Goal: Check status: Check status

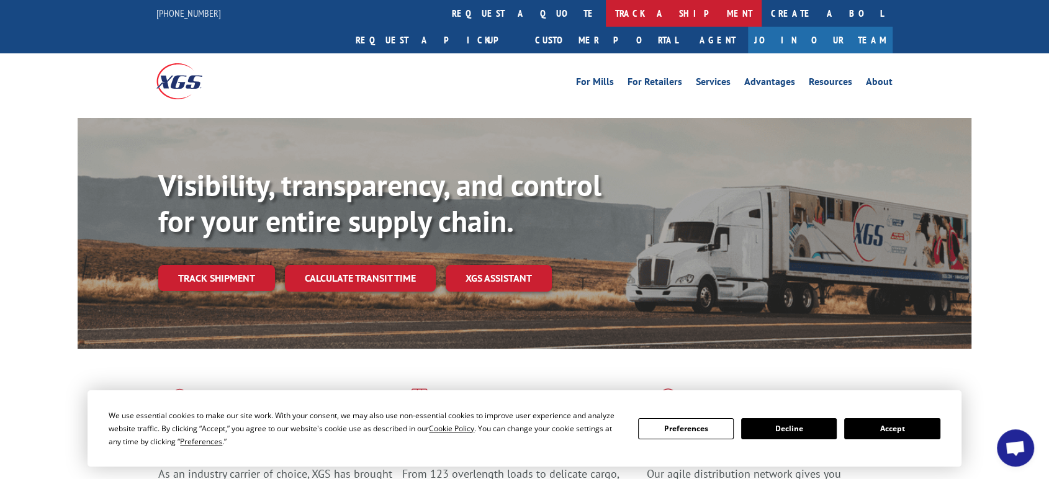
click at [606, 13] on link "track a shipment" at bounding box center [684, 13] width 156 height 27
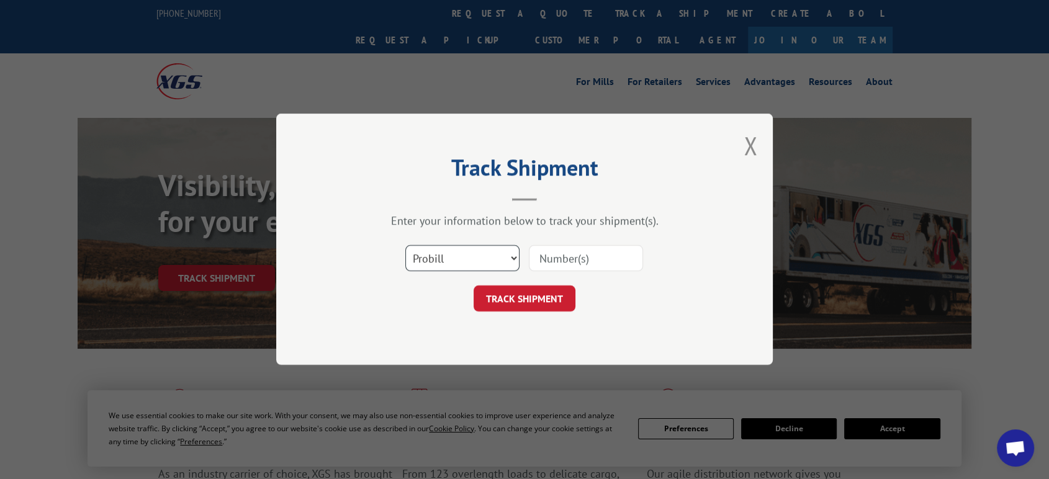
click at [462, 266] on select "Select category... Probill BOL PO" at bounding box center [462, 259] width 114 height 26
select select "po"
click at [405, 246] on select "Select category... Probill BOL PO" at bounding box center [462, 259] width 114 height 26
drag, startPoint x: 593, startPoint y: 258, endPoint x: 1011, endPoint y: 143, distance: 433.3
click at [594, 258] on input at bounding box center [586, 259] width 114 height 26
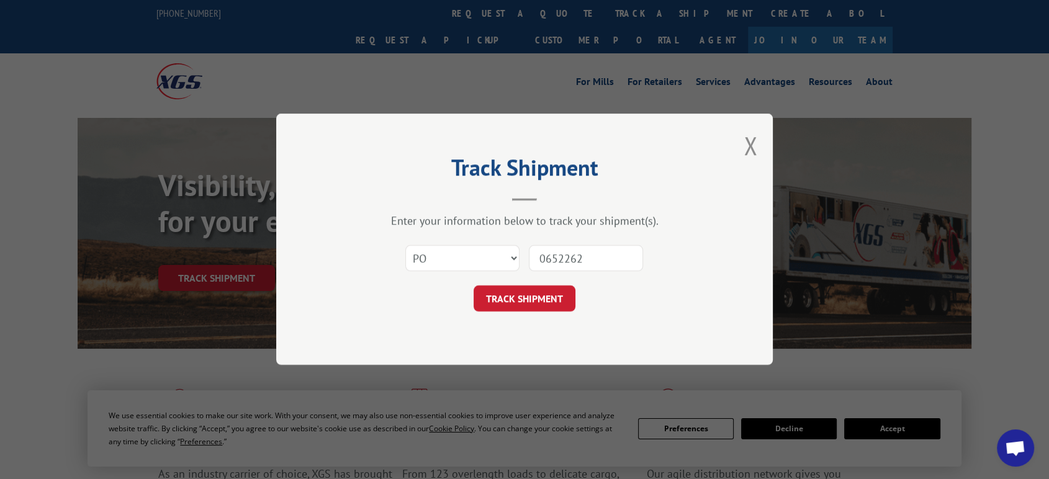
type input "06522623"
click button "TRACK SHIPMENT" at bounding box center [525, 299] width 102 height 26
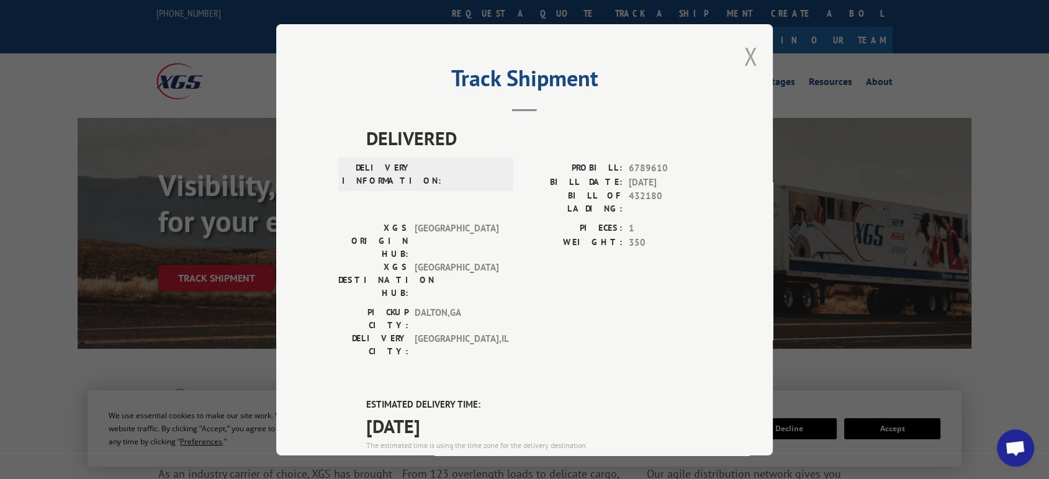
click at [746, 55] on button "Close modal" at bounding box center [751, 56] width 14 height 33
